Goal: Find specific page/section: Find specific page/section

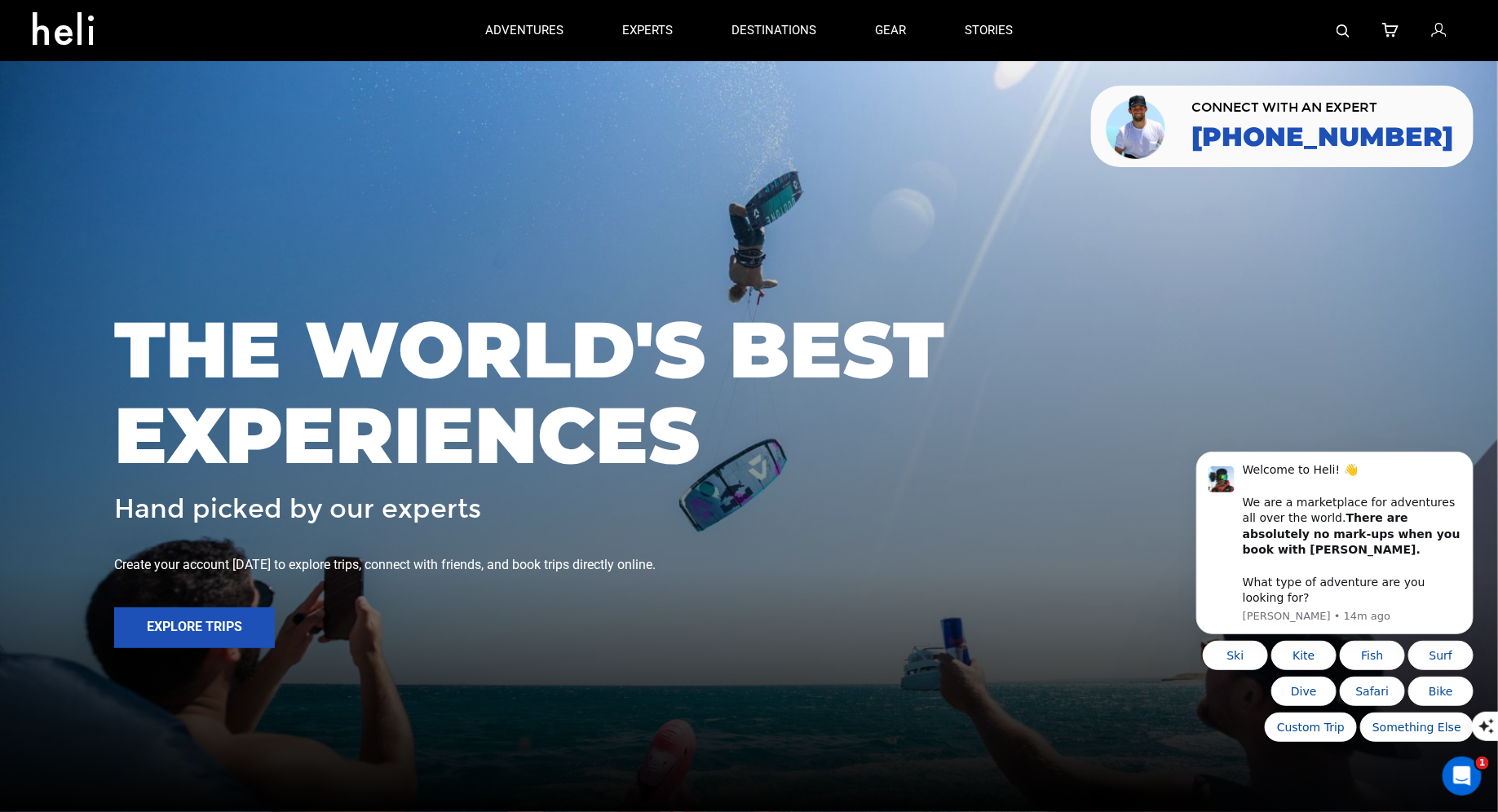
click at [1341, 29] on img at bounding box center [1343, 31] width 13 height 13
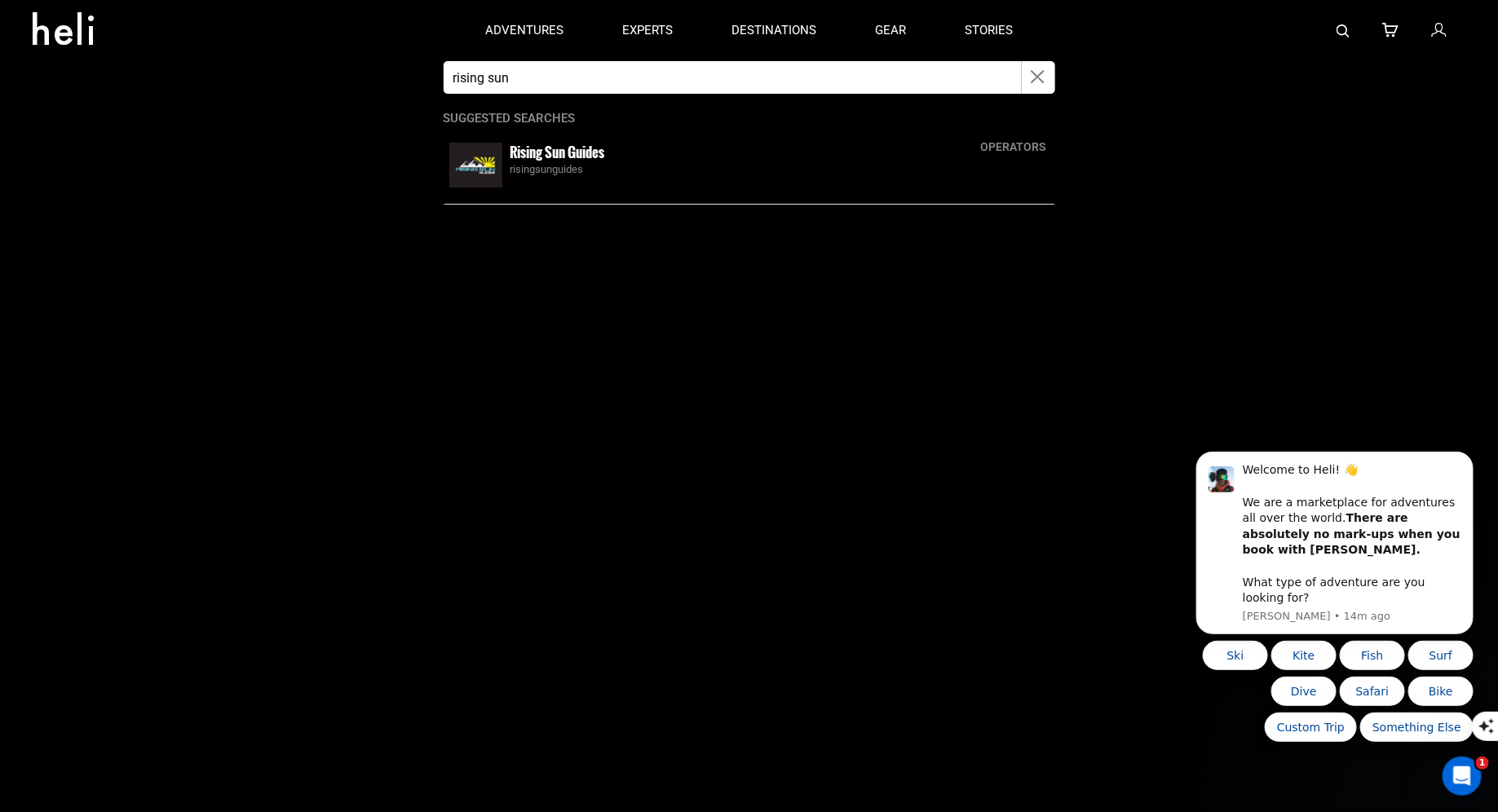
type input "rising sun"
click at [526, 161] on small "Rising Sun Guides" at bounding box center [558, 152] width 95 height 20
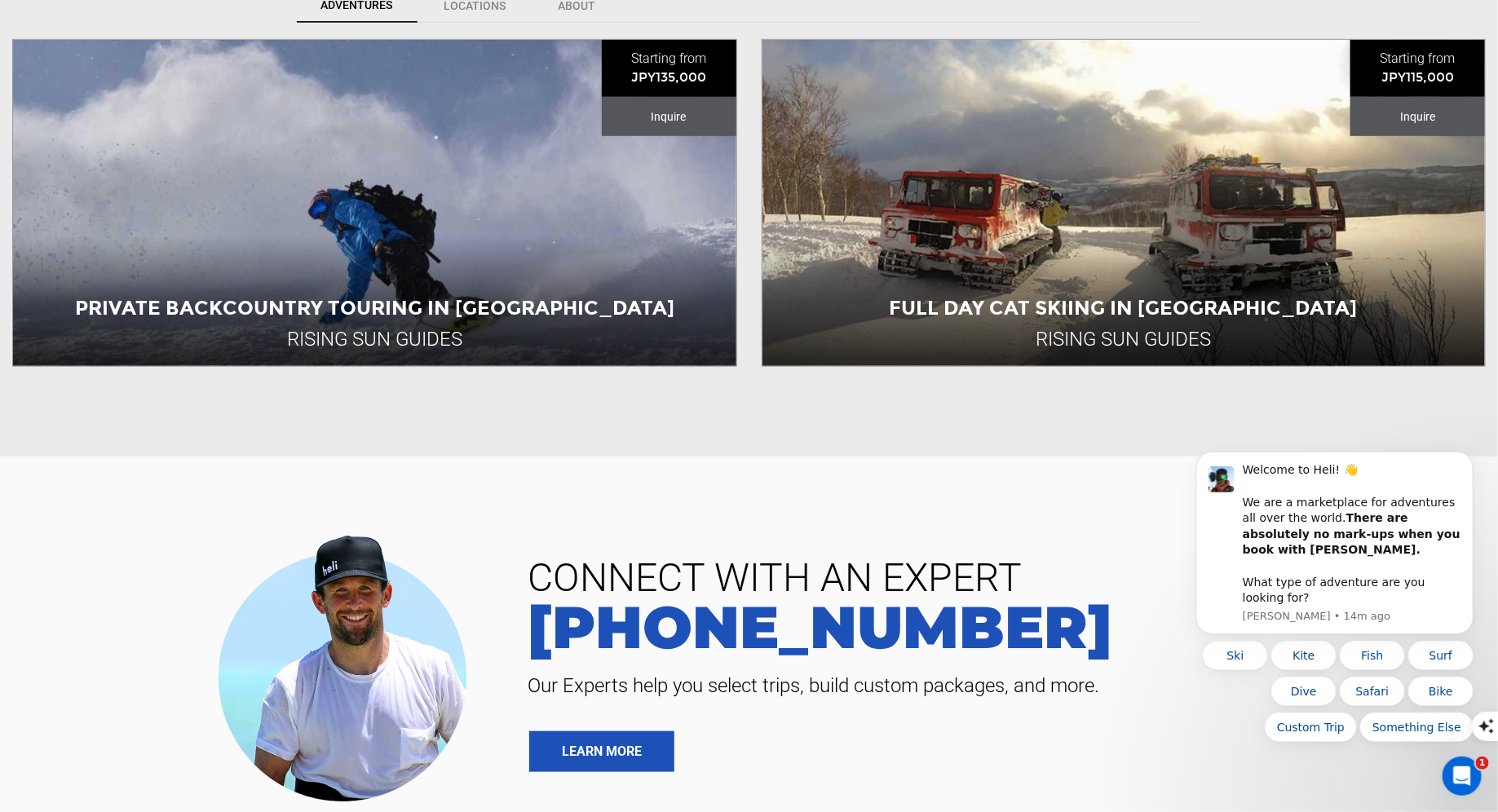
scroll to position [478, 0]
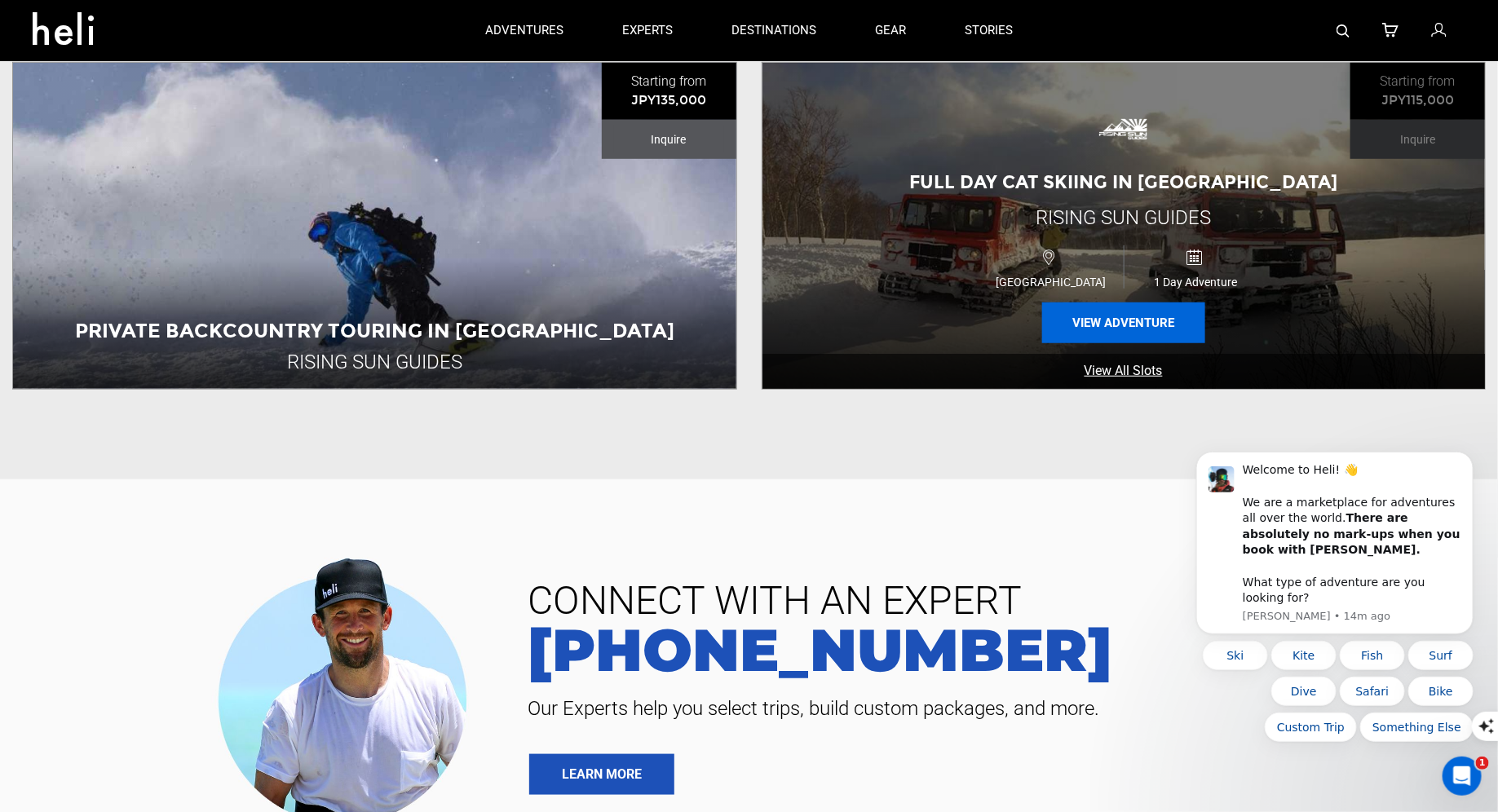
click at [1115, 326] on button "View Adventure" at bounding box center [1124, 322] width 163 height 41
